Goal: Information Seeking & Learning: Find specific fact

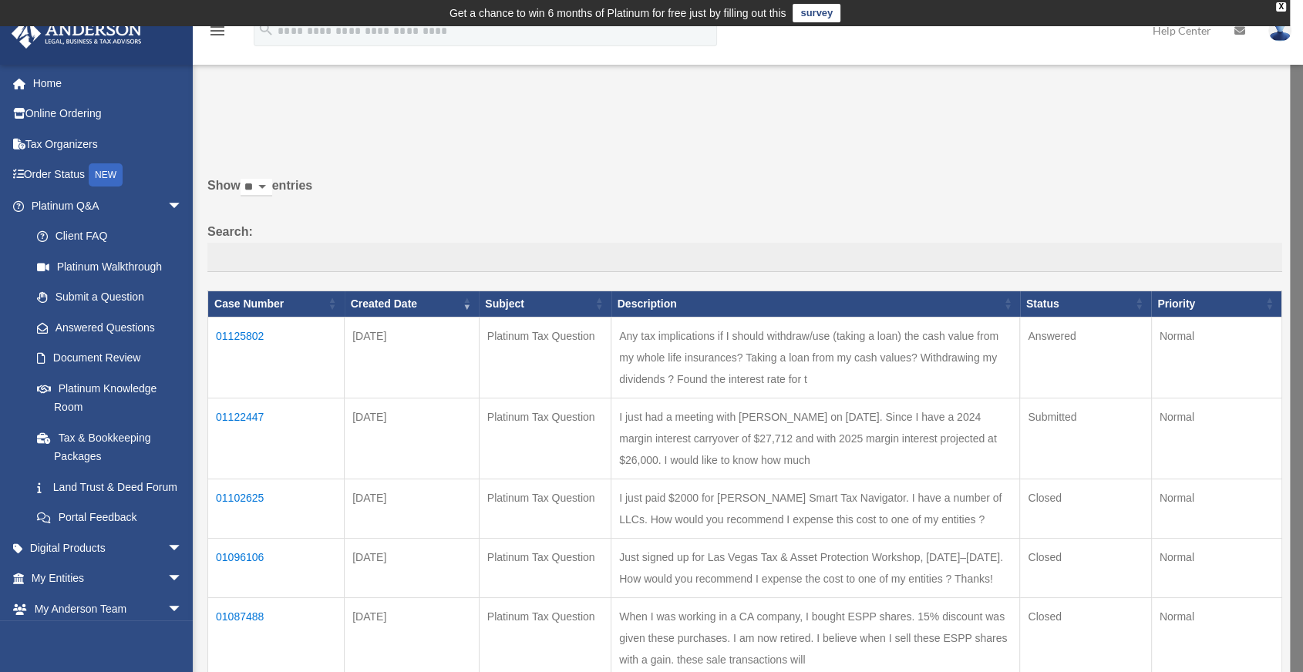
click at [231, 330] on td "01125802" at bounding box center [276, 357] width 136 height 81
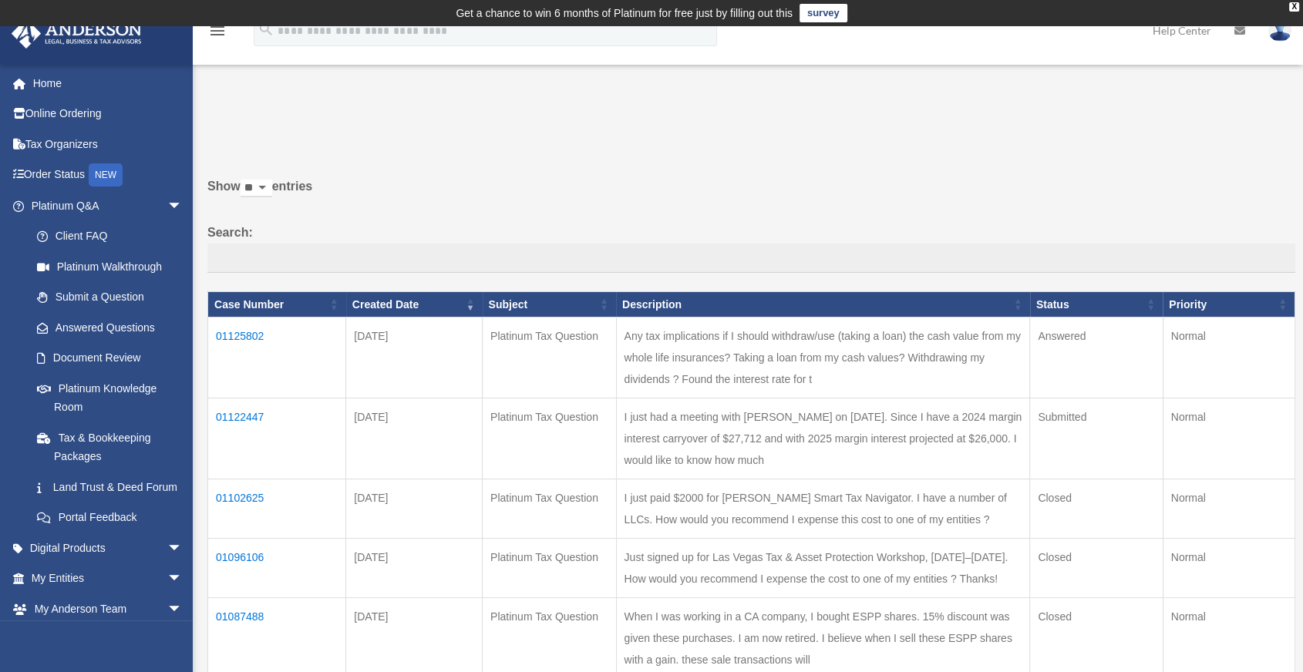
click at [231, 330] on td "01125802" at bounding box center [277, 358] width 138 height 81
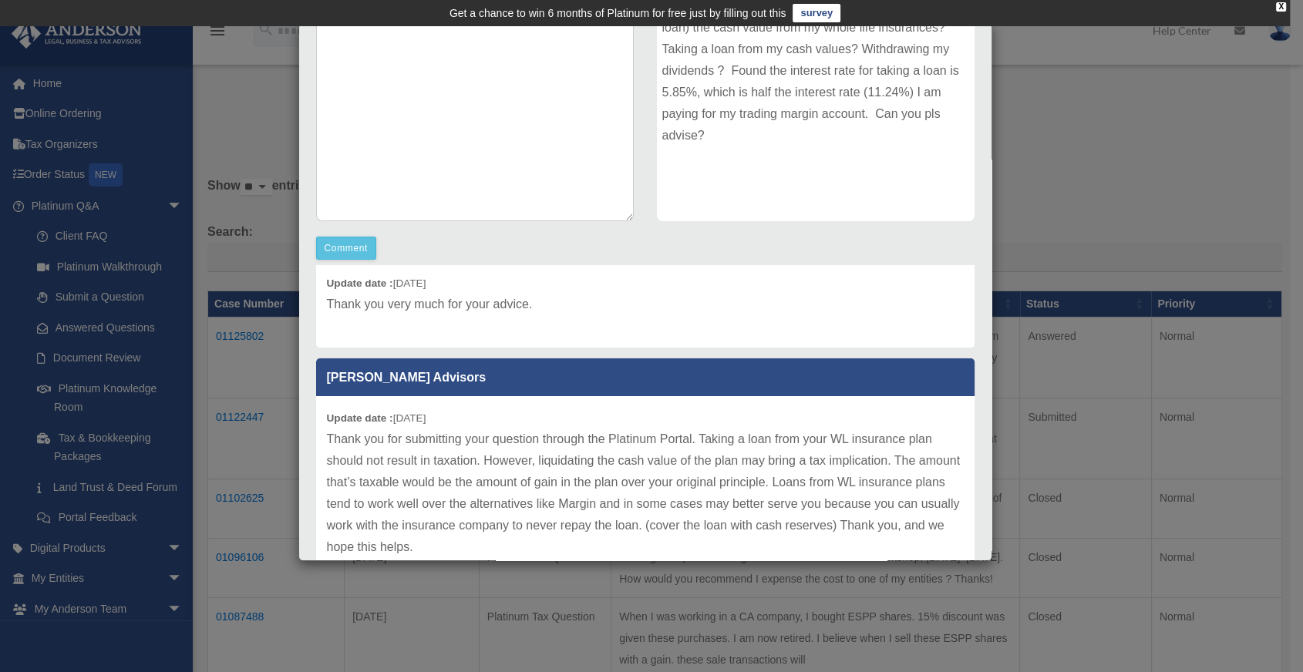
scroll to position [69, 0]
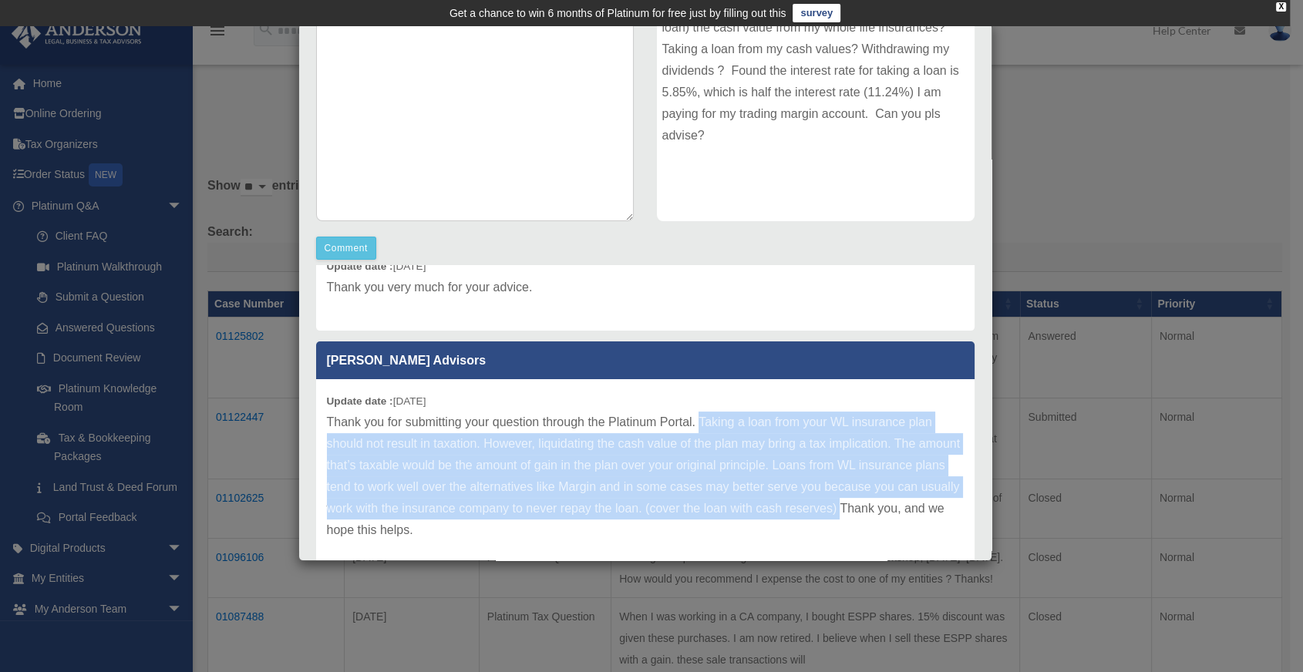
drag, startPoint x: 699, startPoint y: 420, endPoint x: 384, endPoint y: 523, distance: 331.6
click at [384, 523] on p "Thank you for submitting your question through the Platinum Portal. Taking a lo…" at bounding box center [645, 477] width 637 height 130
copy p "Taking a loan from your WL insurance plan should not result in taxation. Howeve…"
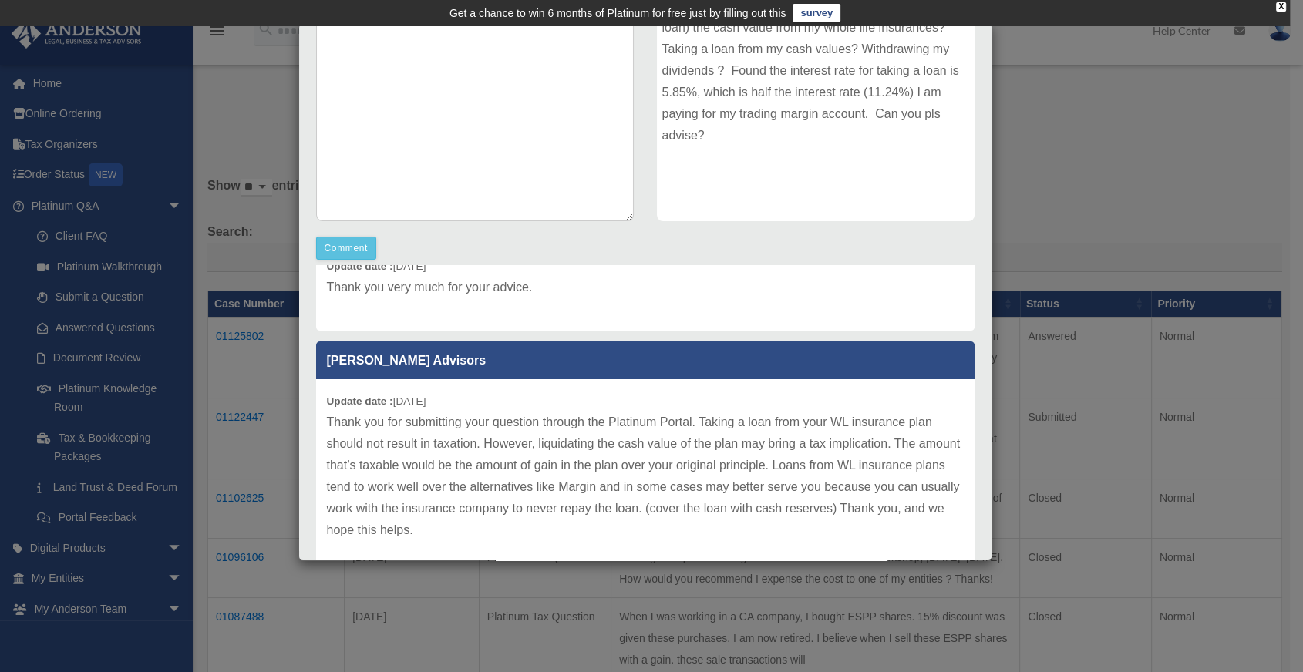
click at [1120, 171] on div "Case Detail × Platinum Tax Question Case Number 01125802 Created Date [DATE] St…" at bounding box center [651, 336] width 1303 height 672
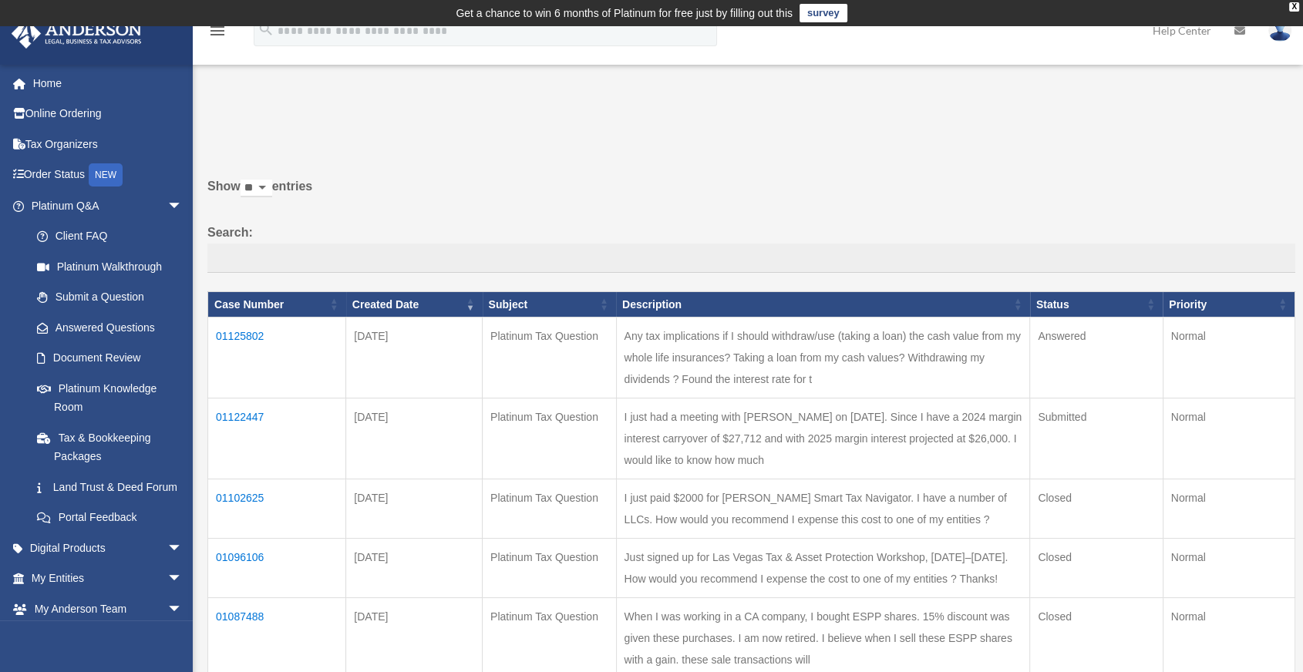
click at [252, 416] on td "01122447" at bounding box center [277, 439] width 138 height 81
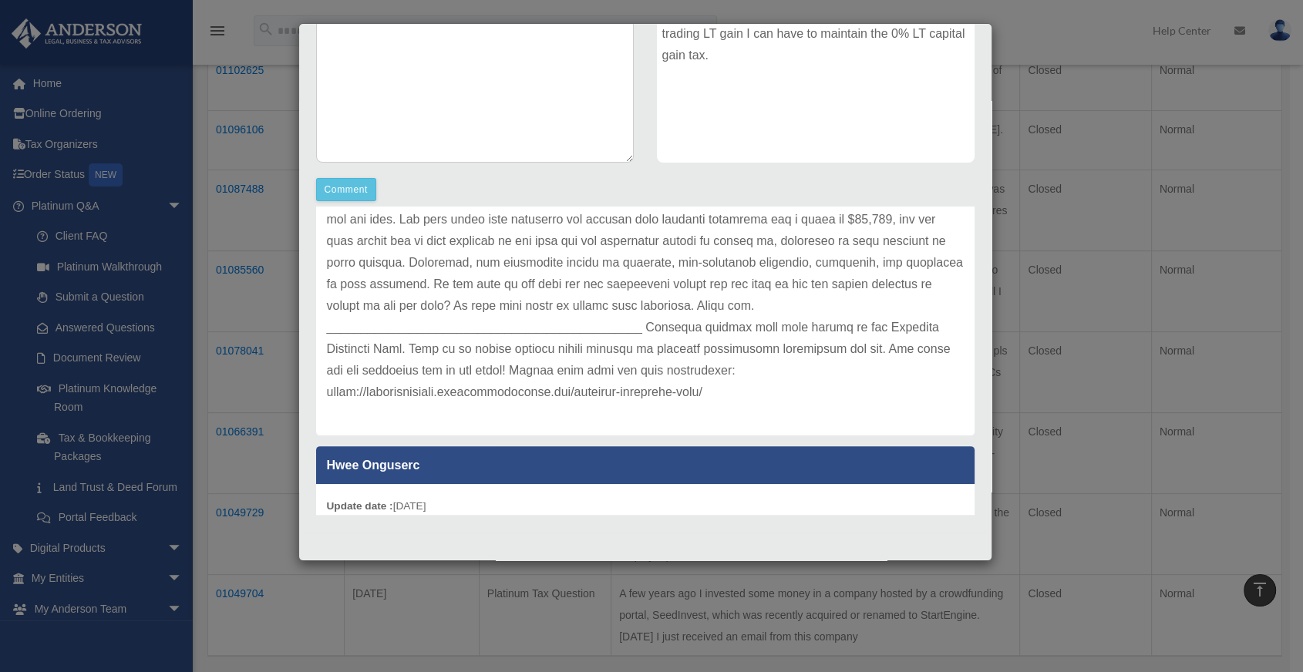
scroll to position [171, 0]
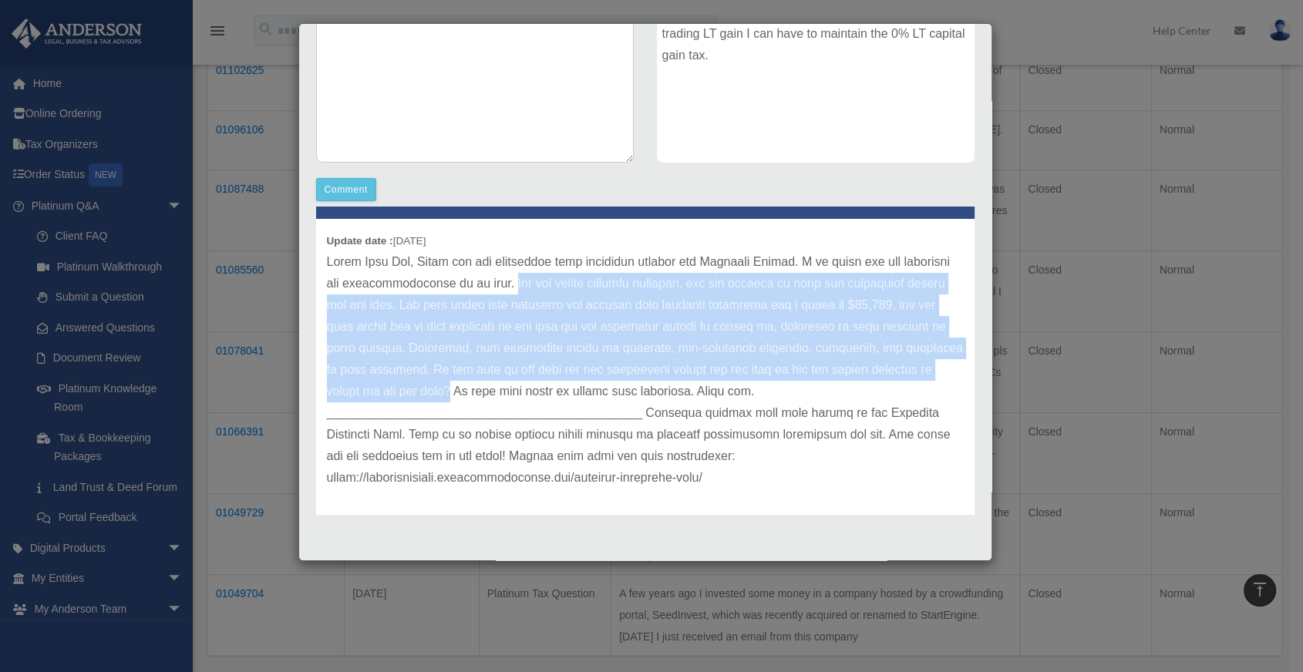
drag, startPoint x: 574, startPoint y: 281, endPoint x: 551, endPoint y: 397, distance: 117.9
click at [551, 397] on p at bounding box center [645, 369] width 637 height 237
copy p "For the margin interest deduction, you are limited to your net investment incom…"
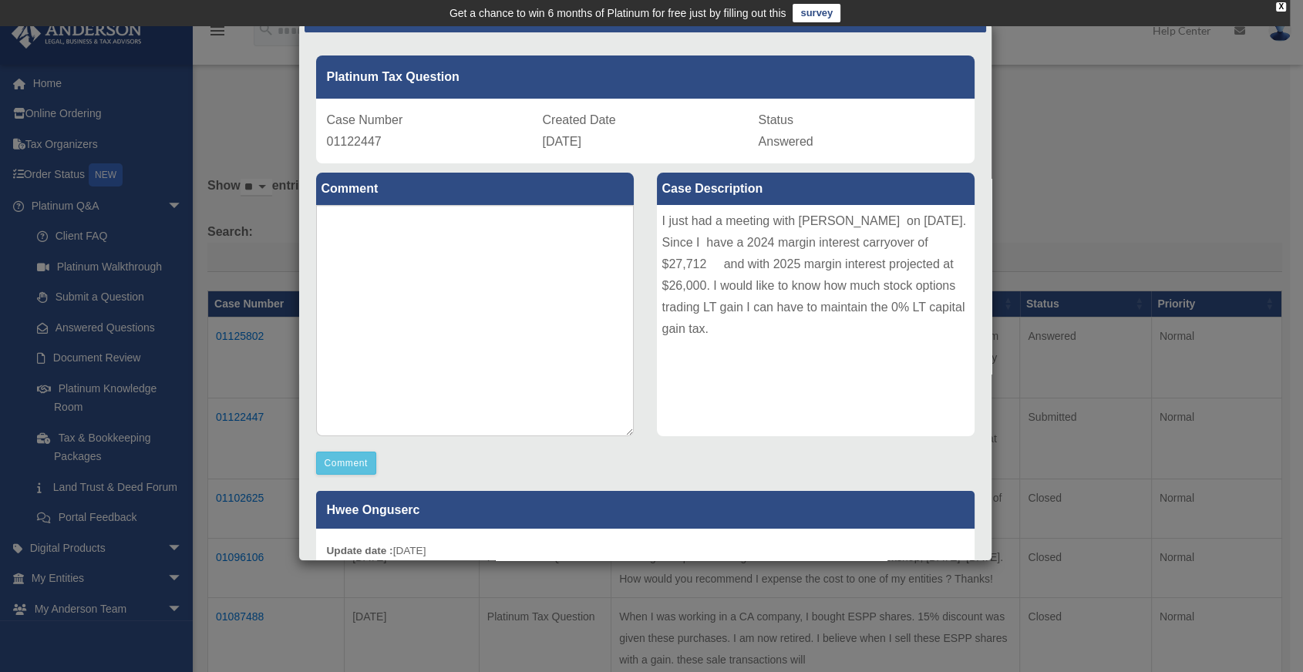
scroll to position [0, 0]
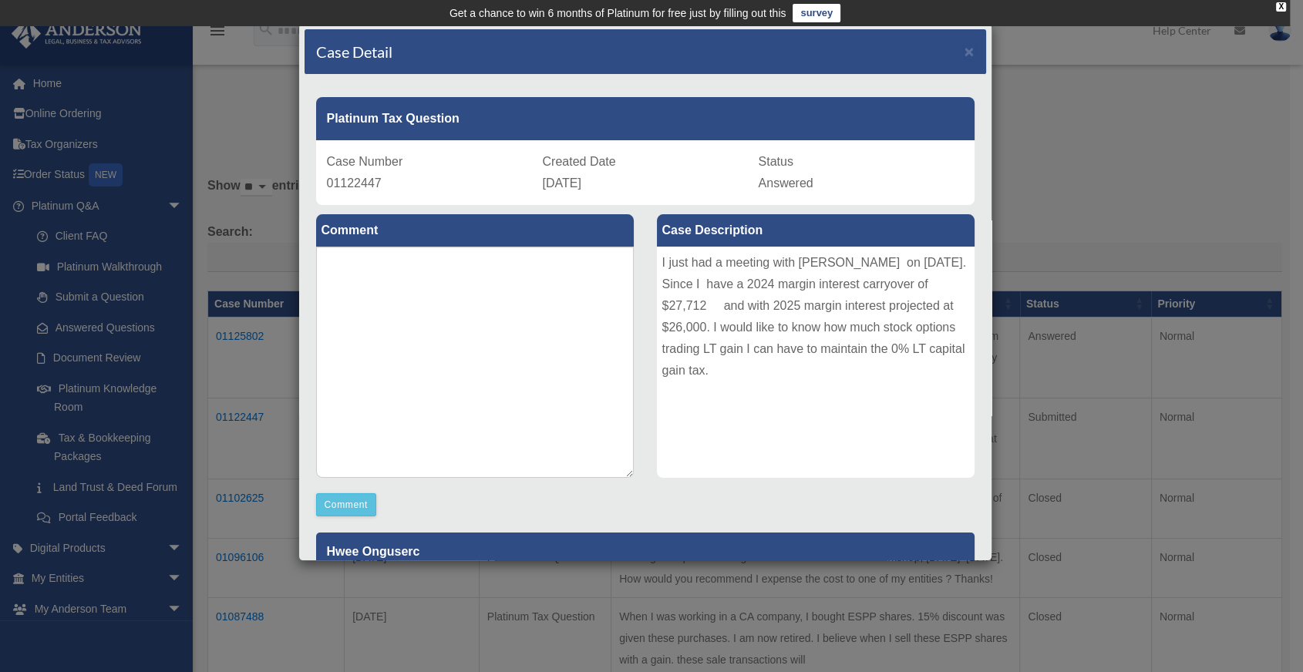
click at [1128, 160] on div "Case Detail × Platinum Tax Question Case Number 01122447 Created Date [DATE] St…" at bounding box center [651, 336] width 1303 height 672
